Goal: Information Seeking & Learning: Learn about a topic

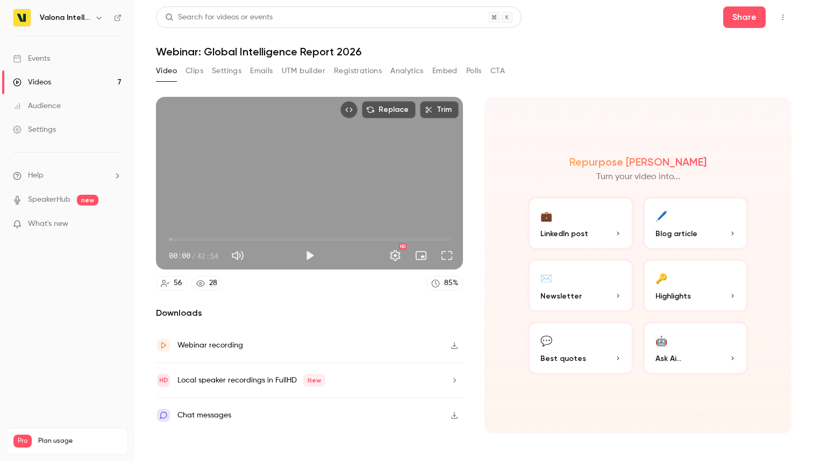
click at [397, 72] on button "Analytics" at bounding box center [407, 70] width 33 height 17
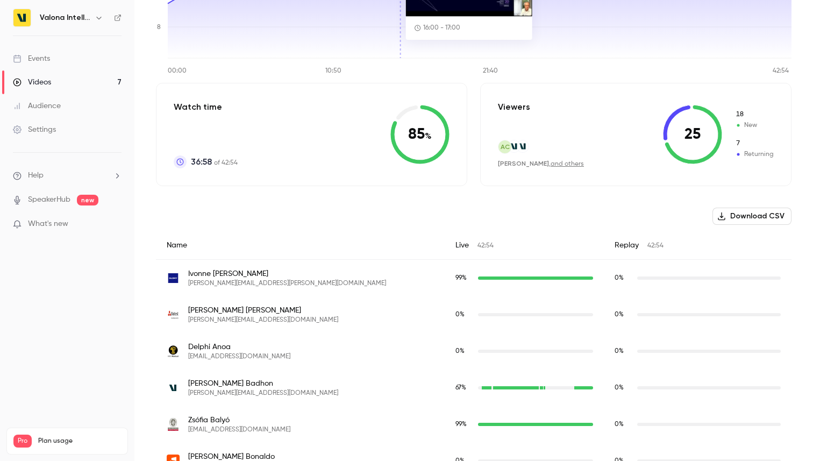
scroll to position [1, 0]
